Goal: Transaction & Acquisition: Download file/media

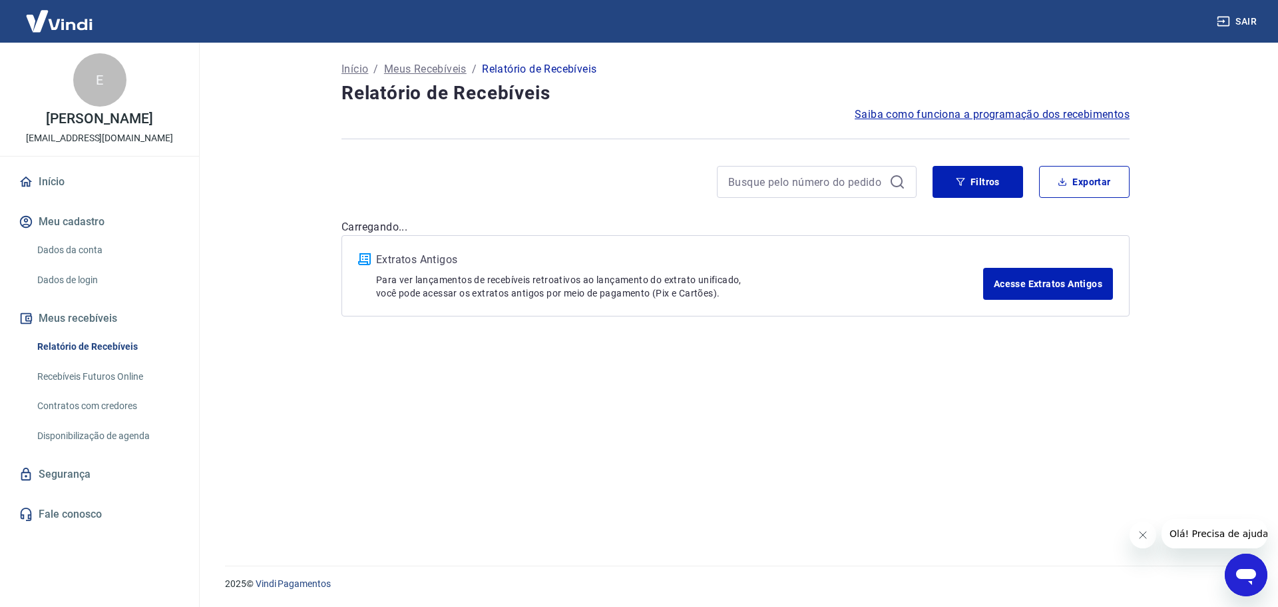
click at [738, 466] on div "Início / Meus Recebíveis / Relatório de Recebíveis Relatório de Recebíveis Saib…" at bounding box center [736, 296] width 820 height 507
click at [973, 182] on button "Filtros" at bounding box center [978, 182] width 91 height 32
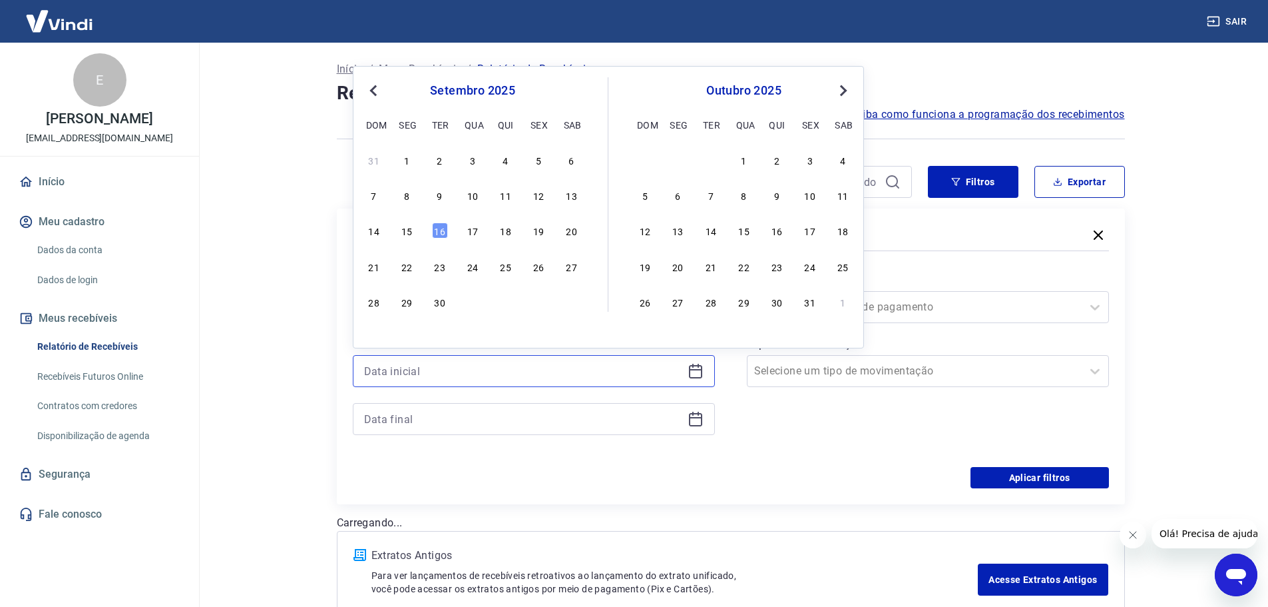
click at [540, 363] on input at bounding box center [523, 371] width 318 height 20
click at [442, 200] on div "9" at bounding box center [440, 195] width 16 height 16
type input "[DATE]"
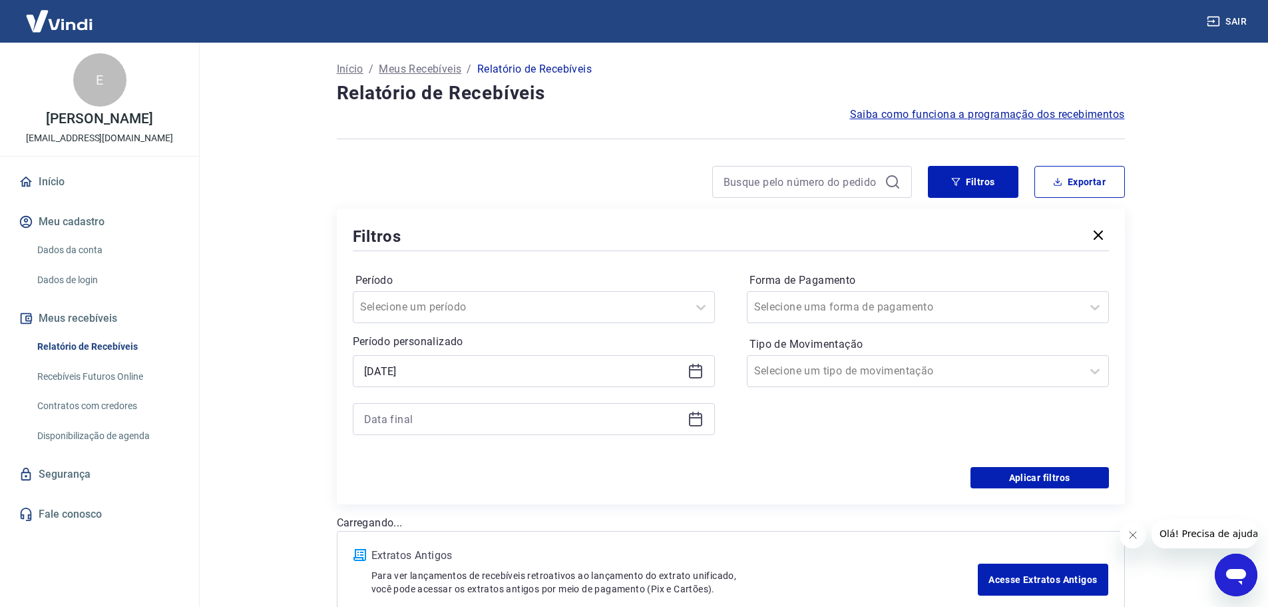
click at [695, 419] on icon at bounding box center [696, 419] width 16 height 16
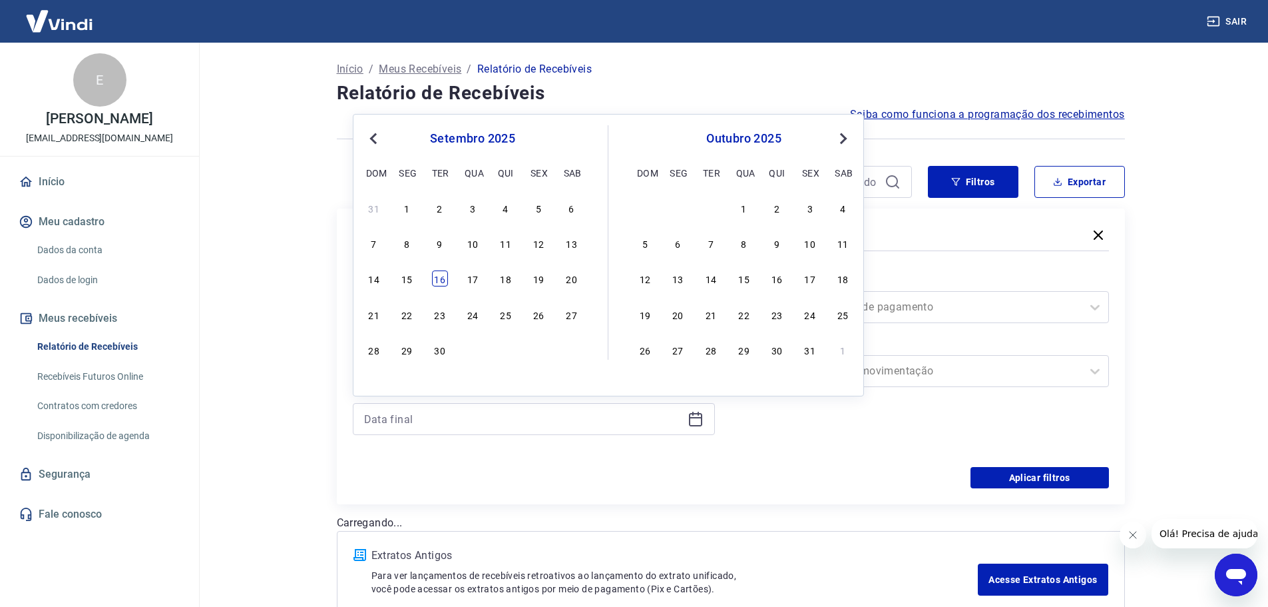
click at [443, 278] on div "16" at bounding box center [440, 278] width 16 height 16
type input "[DATE]"
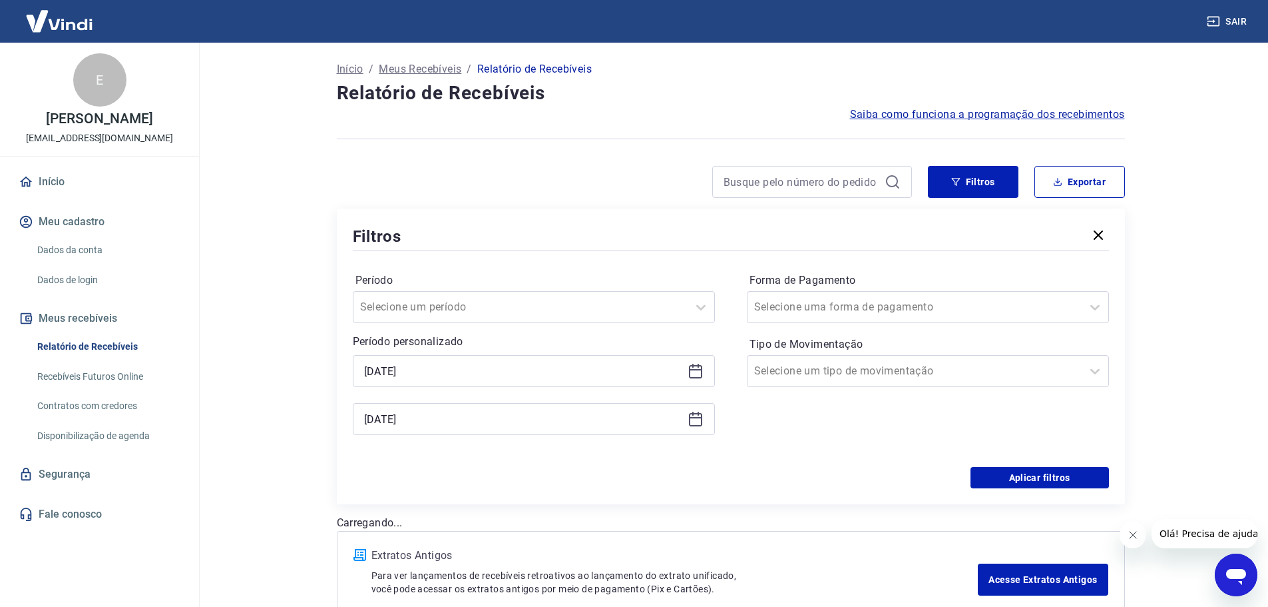
click at [890, 473] on div "Aplicar filtros" at bounding box center [731, 477] width 756 height 21
click at [1020, 475] on button "Aplicar filtros" at bounding box center [1040, 477] width 138 height 21
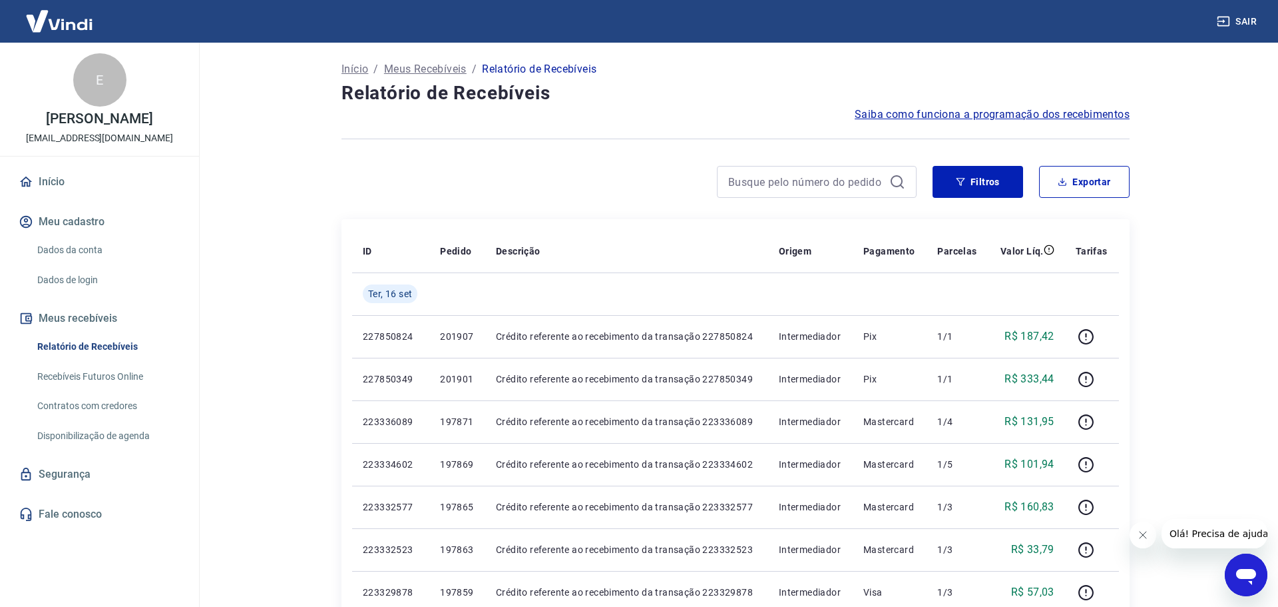
click at [1154, 540] on button "Fechar mensagem da empresa" at bounding box center [1142, 534] width 27 height 27
click at [1079, 178] on button "Exportar" at bounding box center [1080, 182] width 91 height 32
type input "[DATE]"
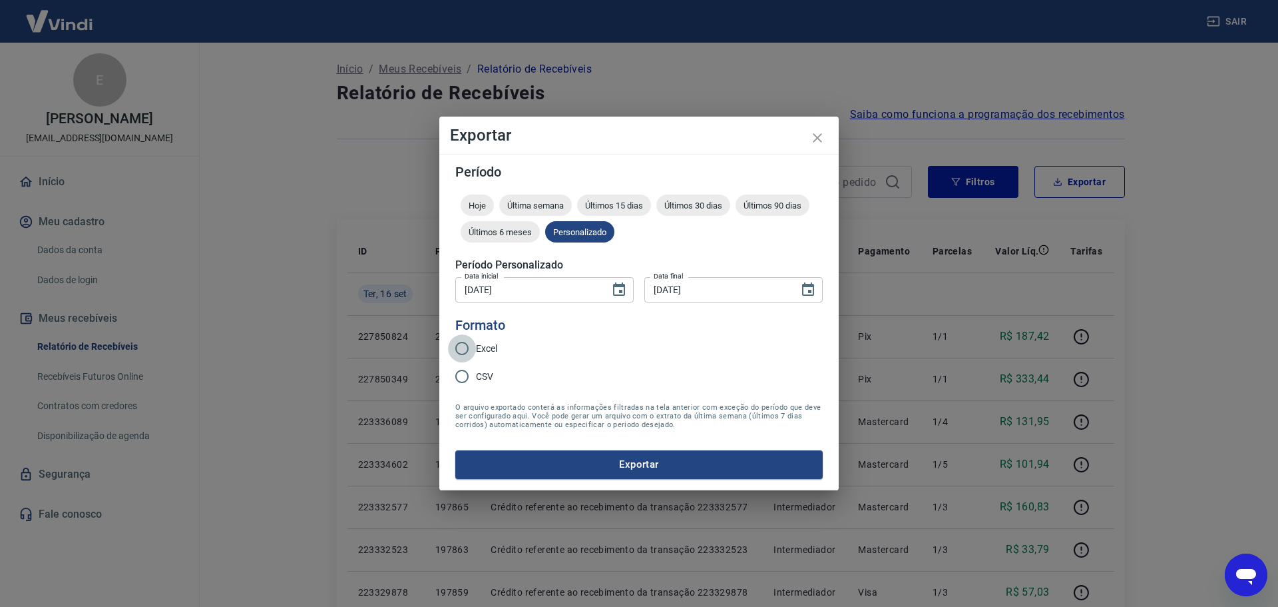
click at [464, 344] on input "Excel" at bounding box center [462, 348] width 28 height 28
radio input "true"
click at [648, 462] on button "Exportar" at bounding box center [638, 464] width 367 height 28
